Goal: Information Seeking & Learning: Learn about a topic

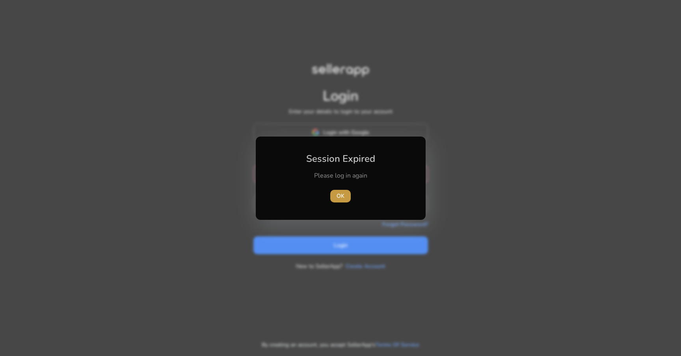
click at [345, 194] on span "button" at bounding box center [340, 195] width 20 height 19
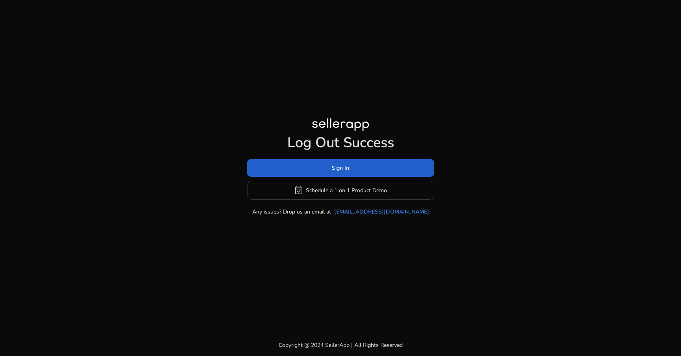
click at [327, 170] on span at bounding box center [340, 167] width 187 height 19
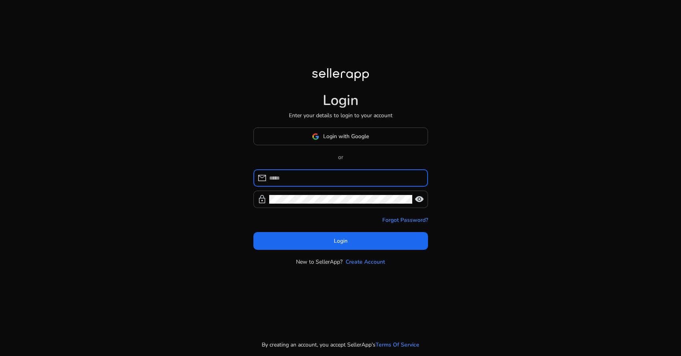
click at [299, 178] on input at bounding box center [345, 177] width 153 height 9
type input "**********"
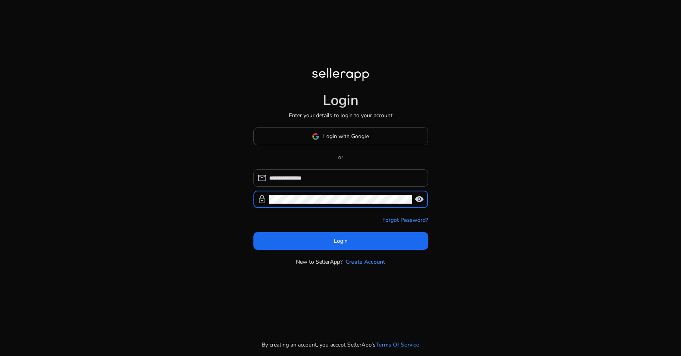
click button "Login" at bounding box center [340, 241] width 175 height 18
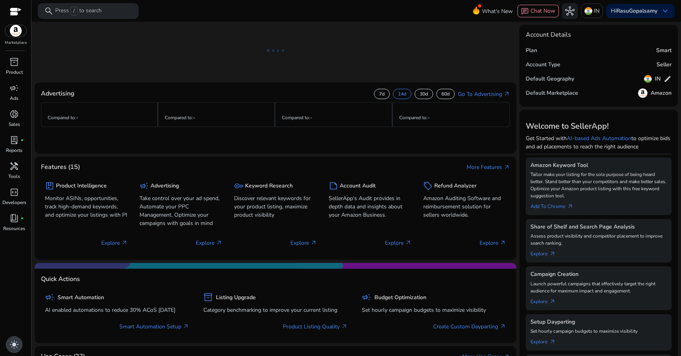
click at [14, 344] on span "light_mode" at bounding box center [13, 343] width 9 height 9
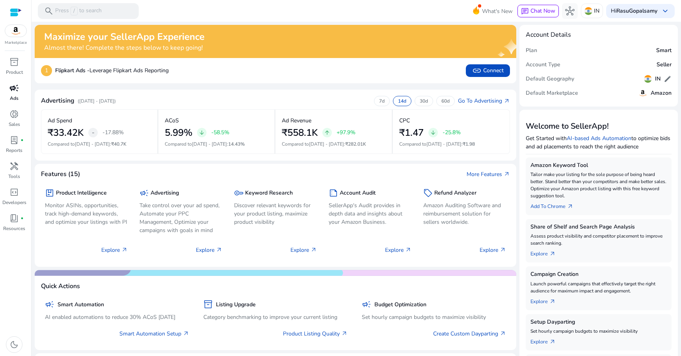
click at [13, 87] on span "campaign" at bounding box center [13, 87] width 9 height 9
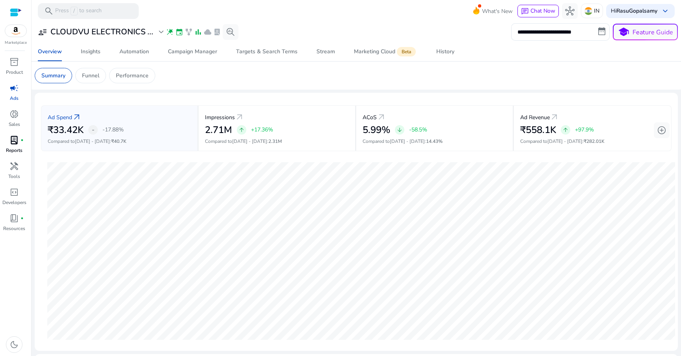
click at [15, 149] on p "Reports" at bounding box center [14, 150] width 17 height 7
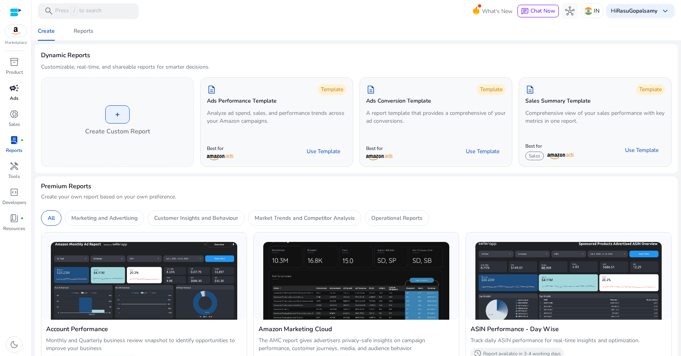
click at [16, 97] on p "Ads" at bounding box center [14, 98] width 9 height 7
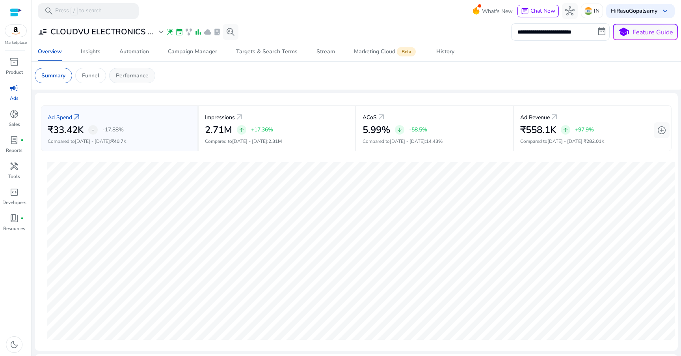
click at [143, 80] on div "Performance" at bounding box center [132, 75] width 46 height 15
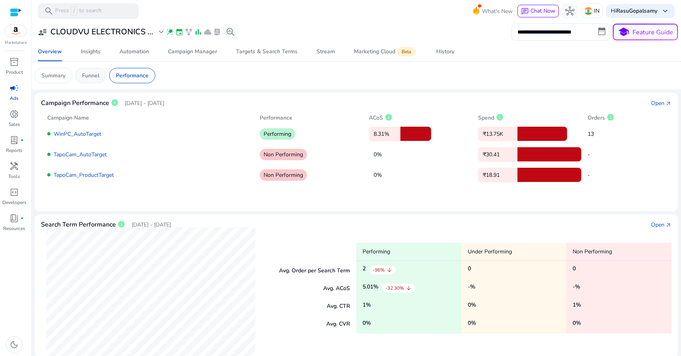
click at [95, 75] on p "Funnel" at bounding box center [90, 75] width 17 height 8
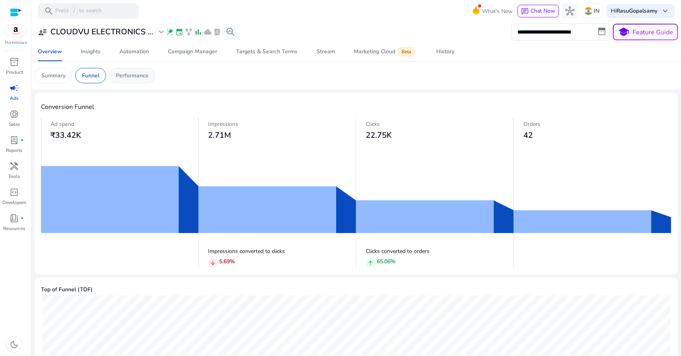
click at [130, 75] on p "Performance" at bounding box center [132, 75] width 33 height 8
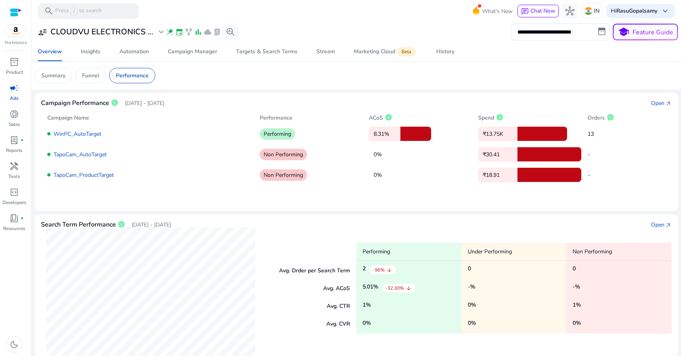
click at [659, 107] on div "Campaign Name Performance ACoS info Spend info Orders info WinPC_AutoTarget Per…" at bounding box center [356, 144] width 631 height 75
click at [654, 104] on div "Open" at bounding box center [657, 103] width 13 height 8
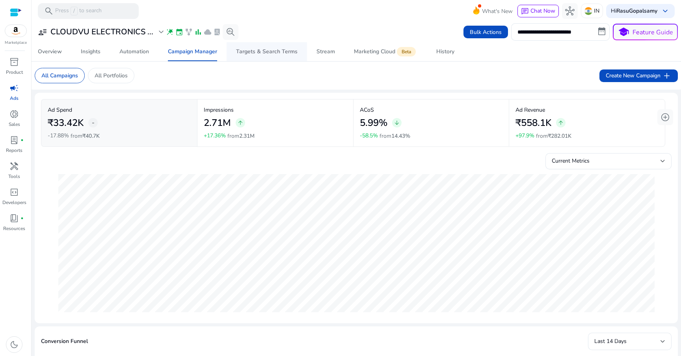
click at [249, 49] on div "Targets & Search Terms" at bounding box center [266, 52] width 61 height 6
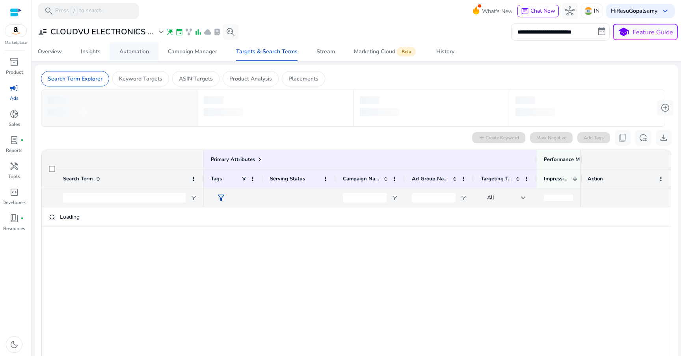
click at [137, 54] on div "Automation" at bounding box center [134, 52] width 30 height 6
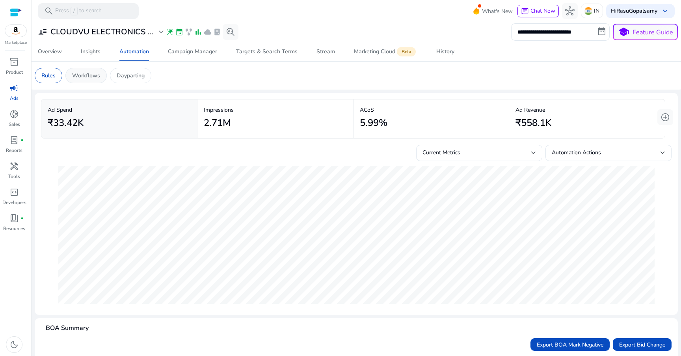
click at [89, 74] on p "Workflows" at bounding box center [86, 75] width 28 height 8
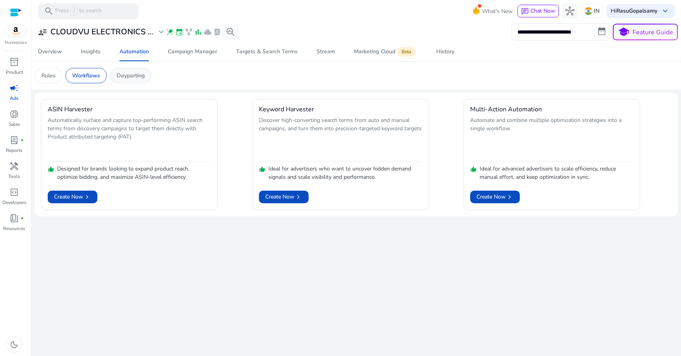
click at [114, 76] on div "Dayparting" at bounding box center [130, 75] width 41 height 15
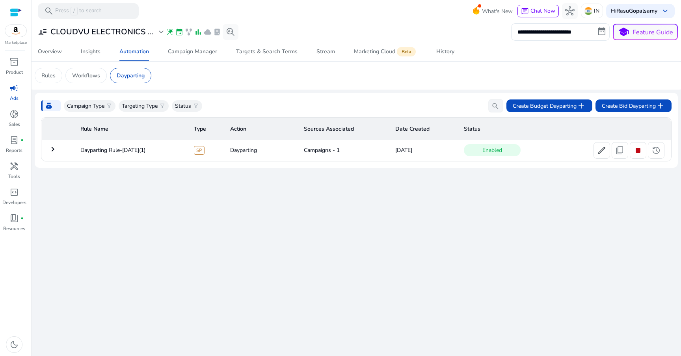
click at [54, 150] on mat-icon "keyboard_arrow_right" at bounding box center [52, 148] width 9 height 9
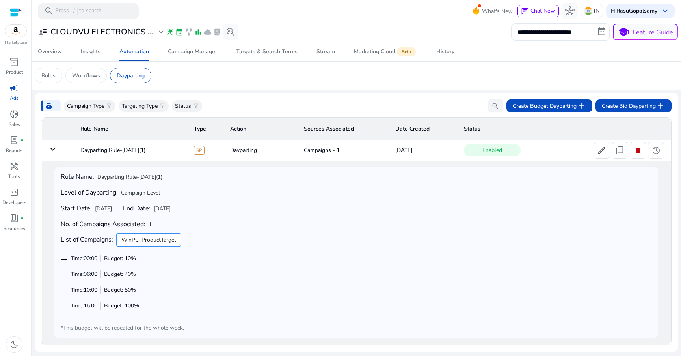
click at [54, 150] on mat-icon "keyboard_arrow_down" at bounding box center [52, 148] width 9 height 9
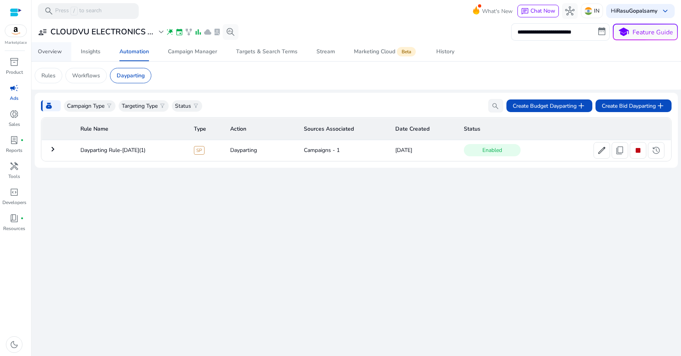
click at [52, 55] on span "Overview" at bounding box center [50, 51] width 24 height 19
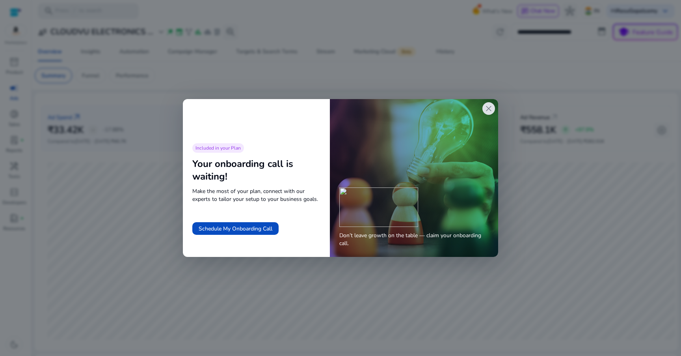
click at [490, 107] on span "close" at bounding box center [488, 108] width 9 height 9
